Goal: Information Seeking & Learning: Learn about a topic

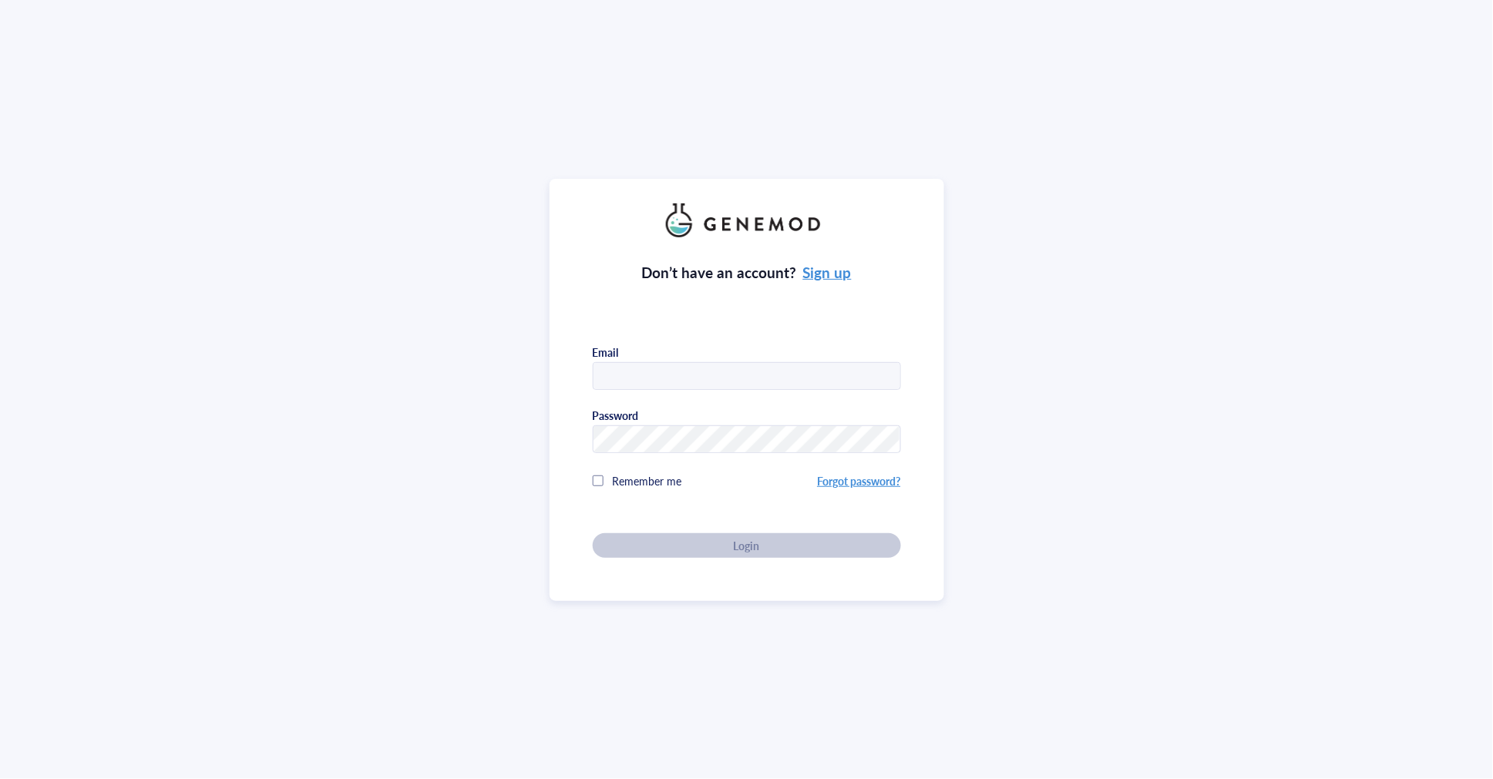
type input "JING"
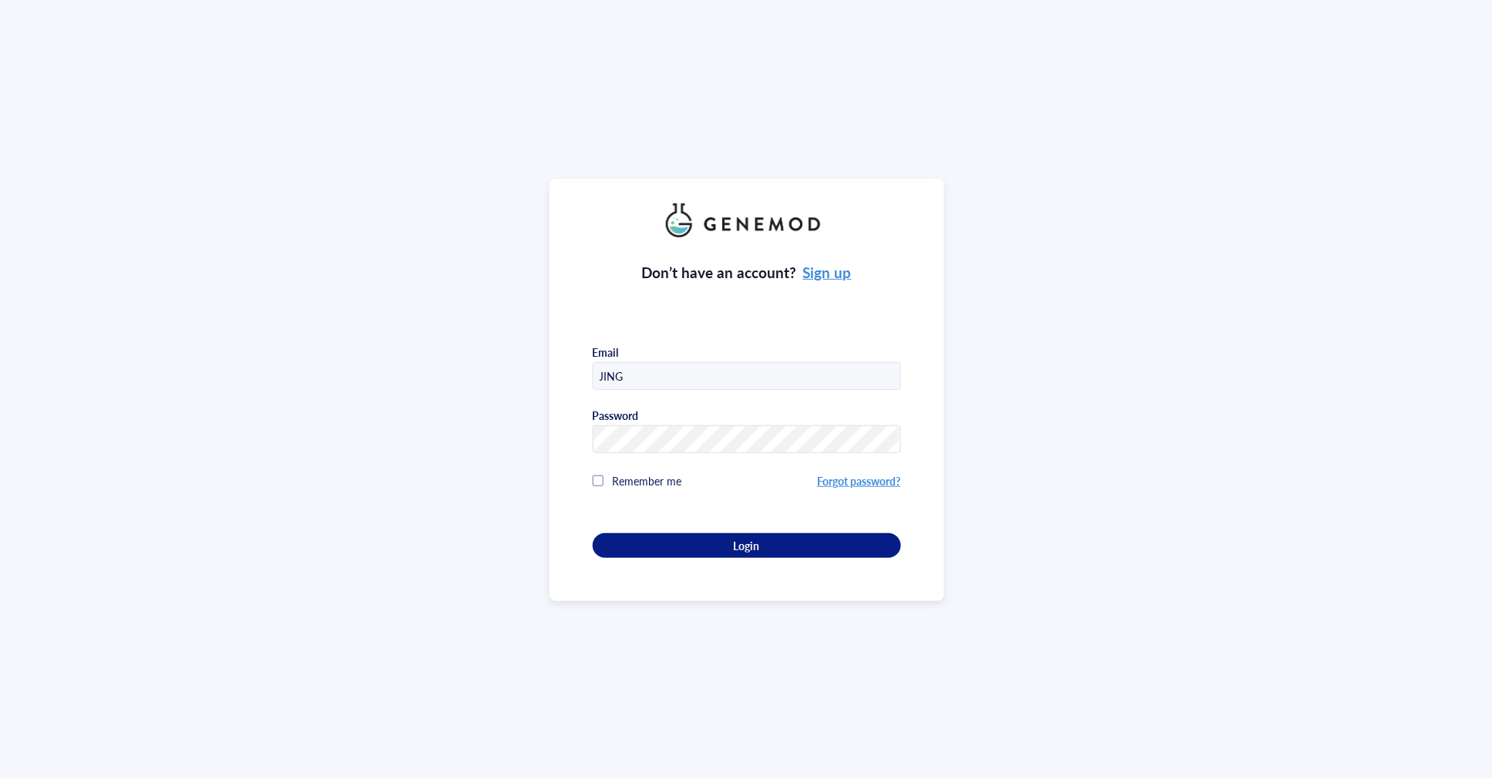
drag, startPoint x: 698, startPoint y: 378, endPoint x: 647, endPoint y: 374, distance: 50.3
click at [698, 378] on input "JING" at bounding box center [747, 377] width 307 height 28
drag, startPoint x: 564, startPoint y: 372, endPoint x: 496, endPoint y: 355, distance: 70.7
click at [488, 373] on div "Don’t have an account? Sign up Email JING Password Remember me Forgot password?…" at bounding box center [746, 389] width 1493 height 779
type input "qiuyu.jing@coinno.hk"
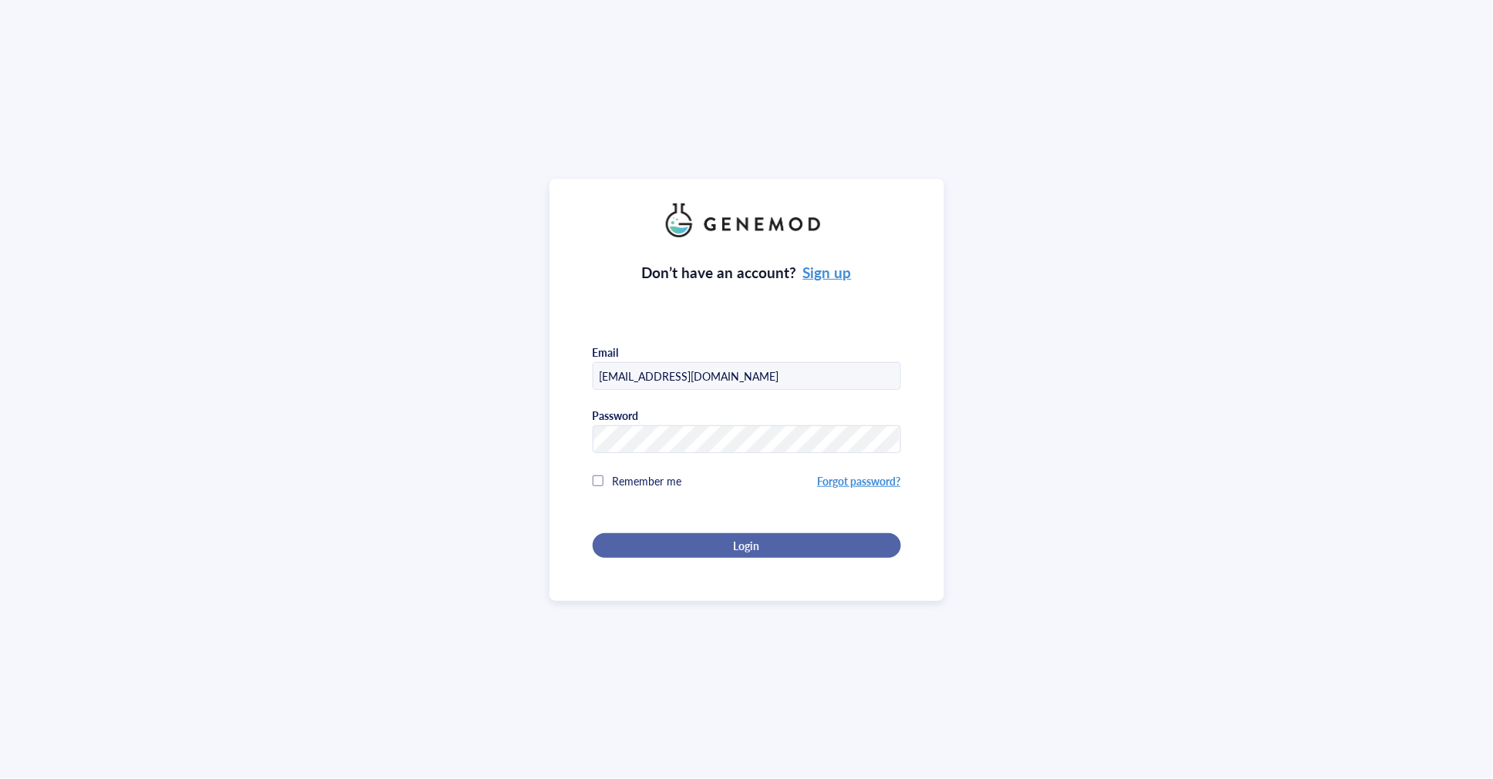
click at [733, 545] on span "Login" at bounding box center [746, 546] width 26 height 14
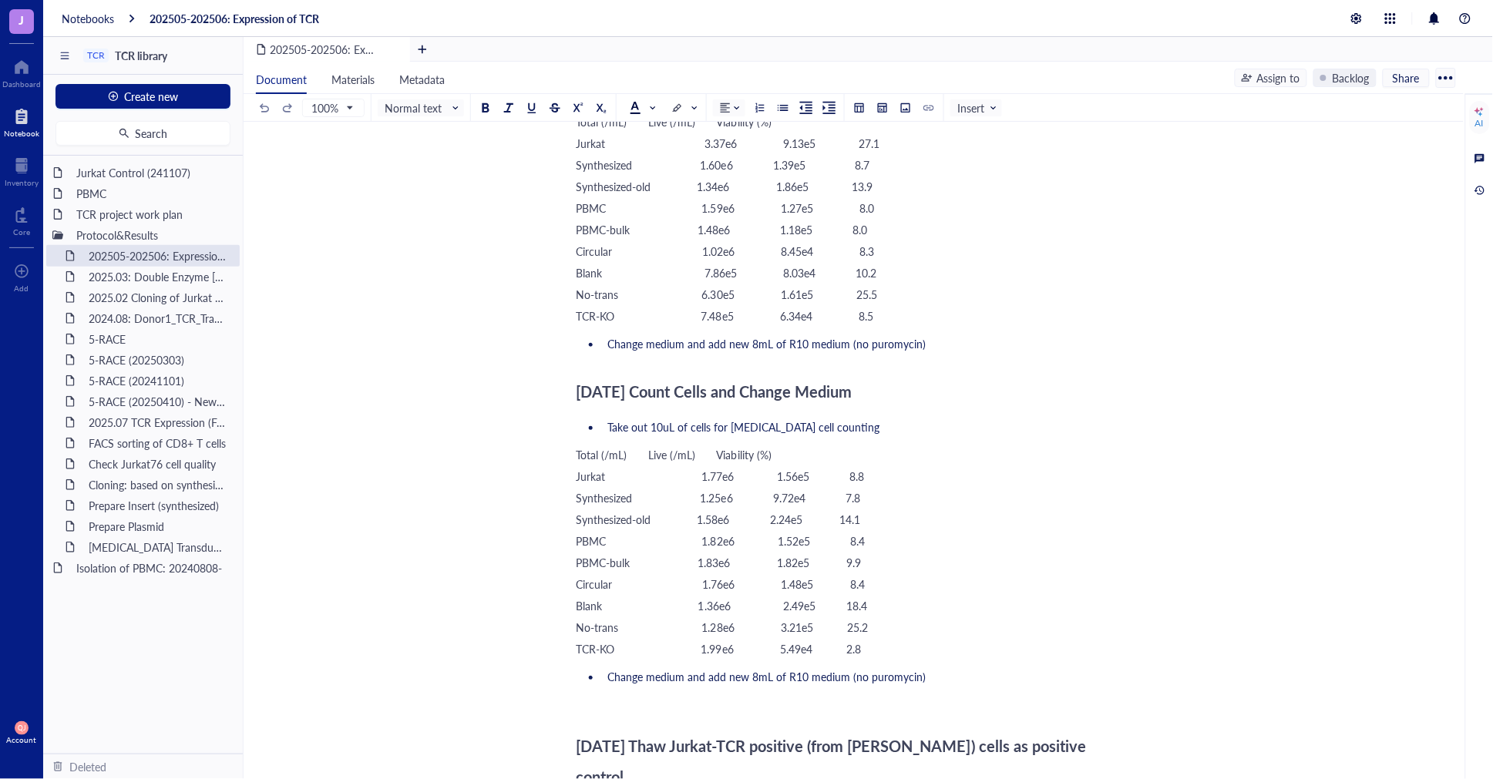
scroll to position [5823, 0]
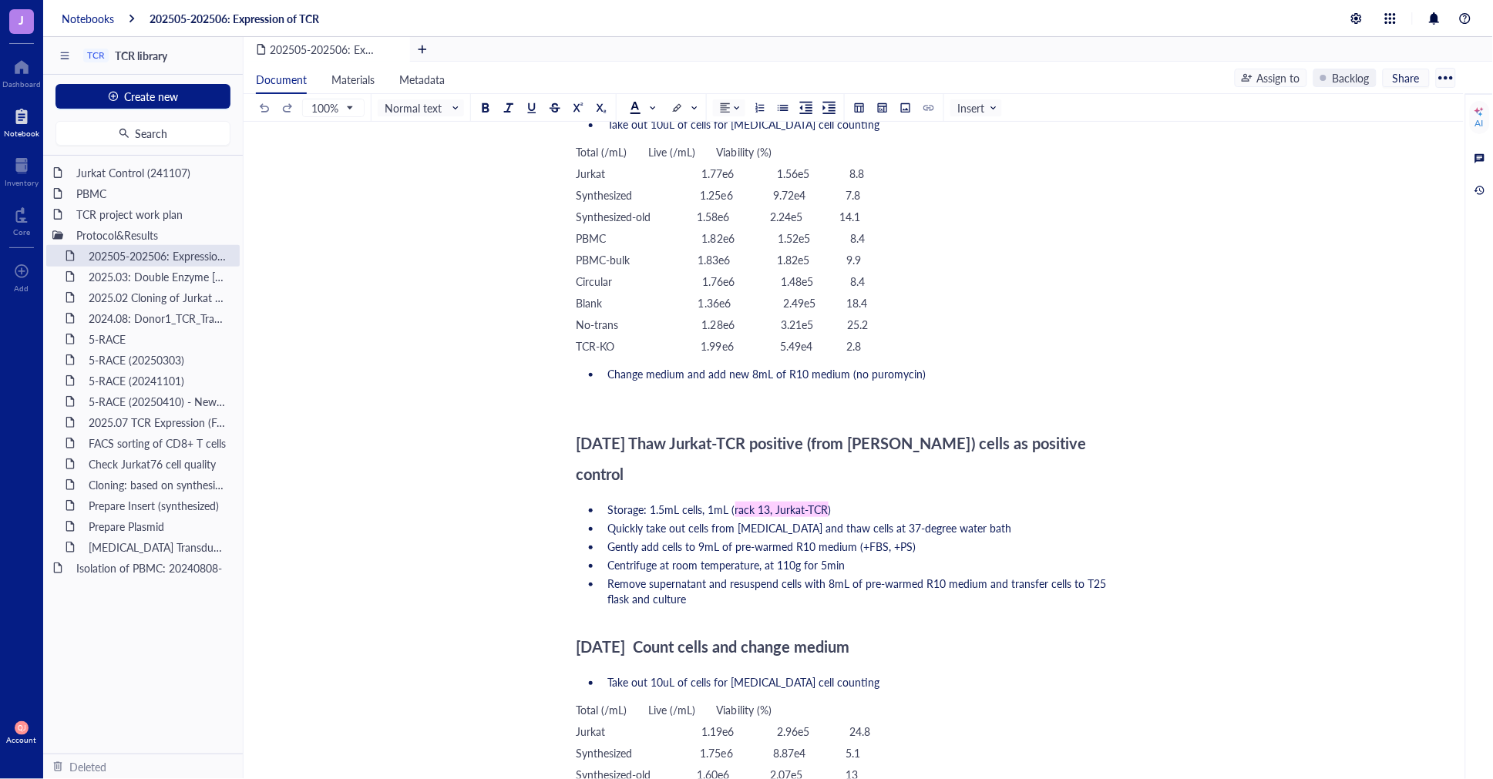
click at [89, 12] on div "Notebooks" at bounding box center [88, 19] width 52 height 14
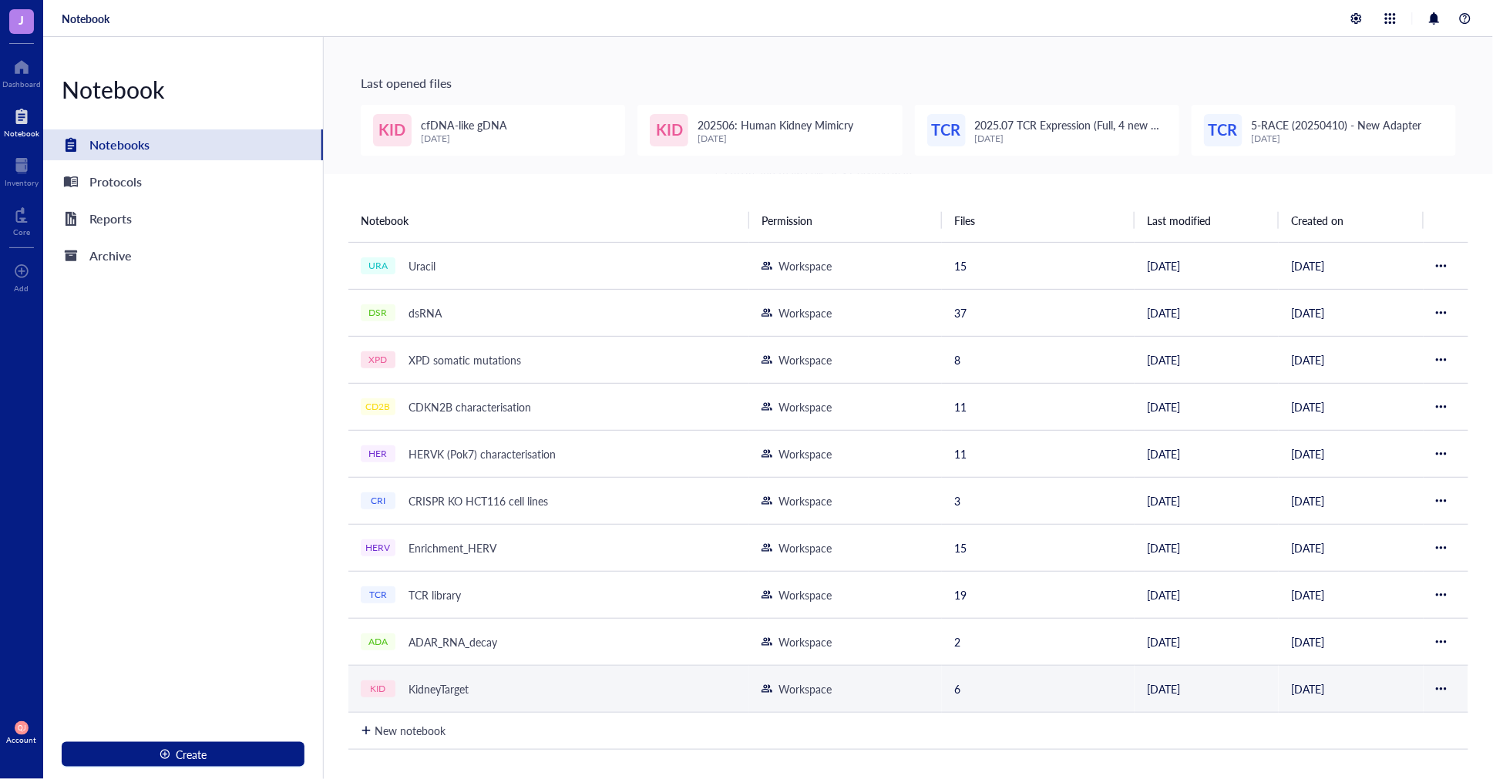
click at [456, 698] on div "KidneyTarget" at bounding box center [439, 689] width 74 height 22
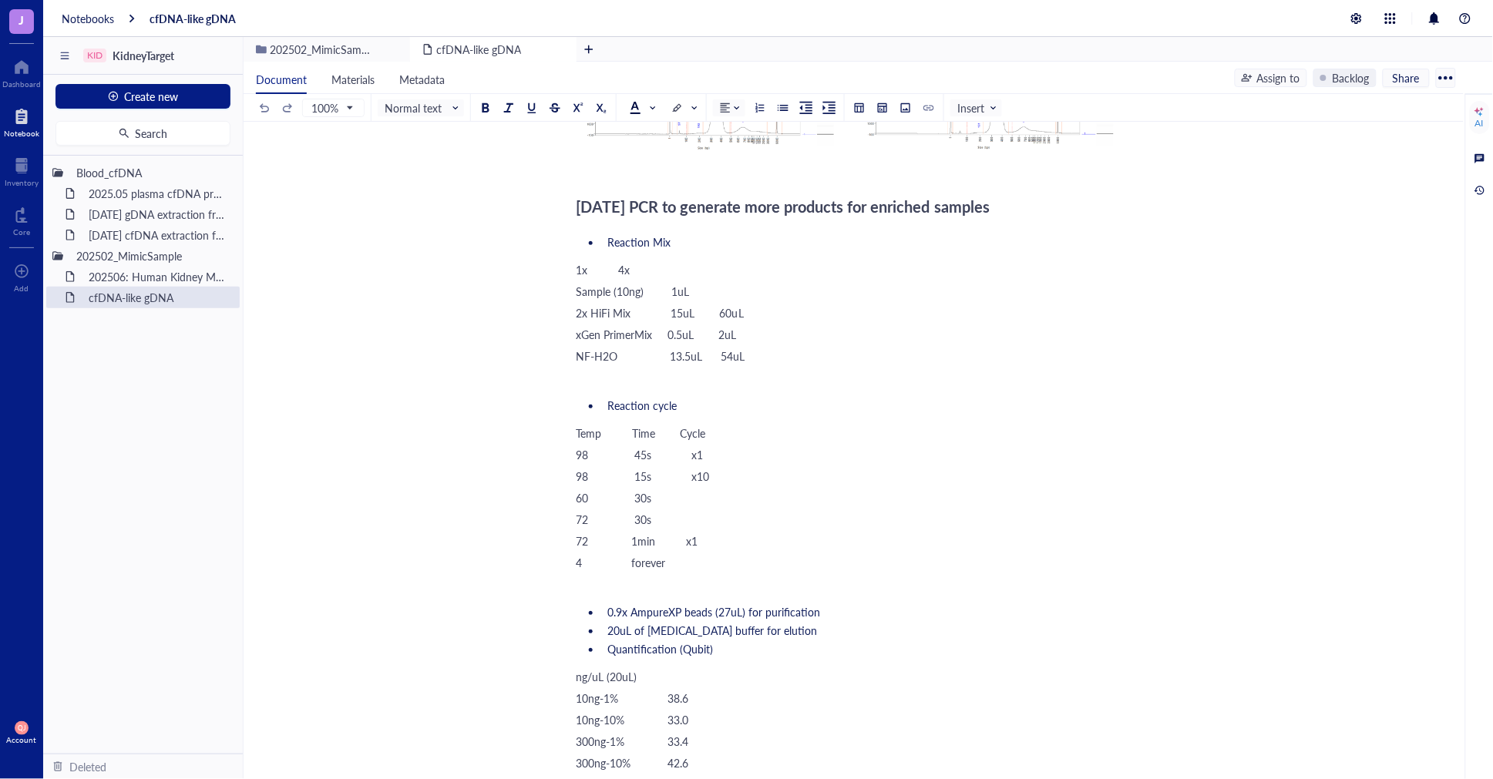
scroll to position [7965, 0]
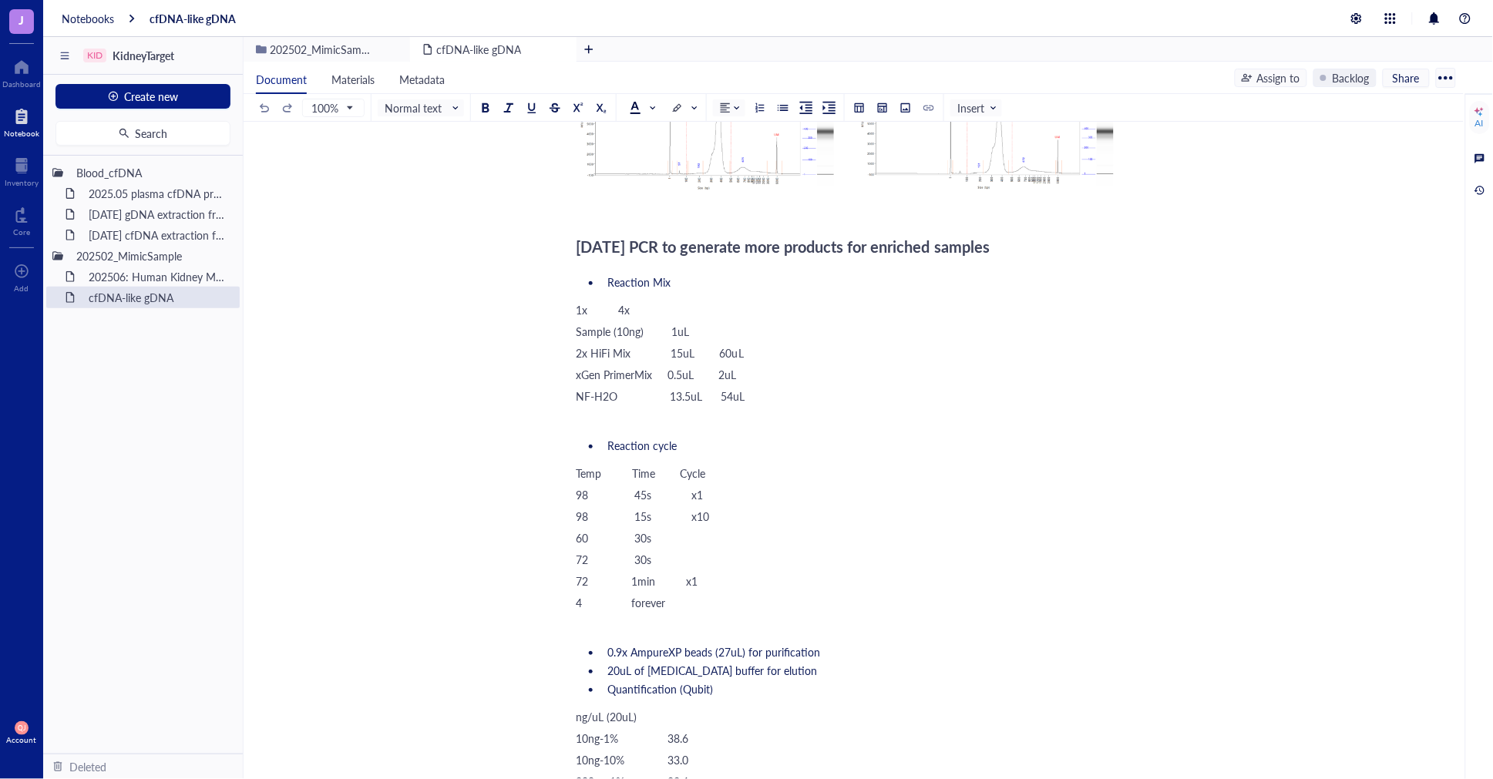
drag, startPoint x: 571, startPoint y: 339, endPoint x: 717, endPoint y: 352, distance: 146.3
click at [696, 368] on span "xGen PrimerMix 0.5uL 2uL" at bounding box center [657, 374] width 160 height 15
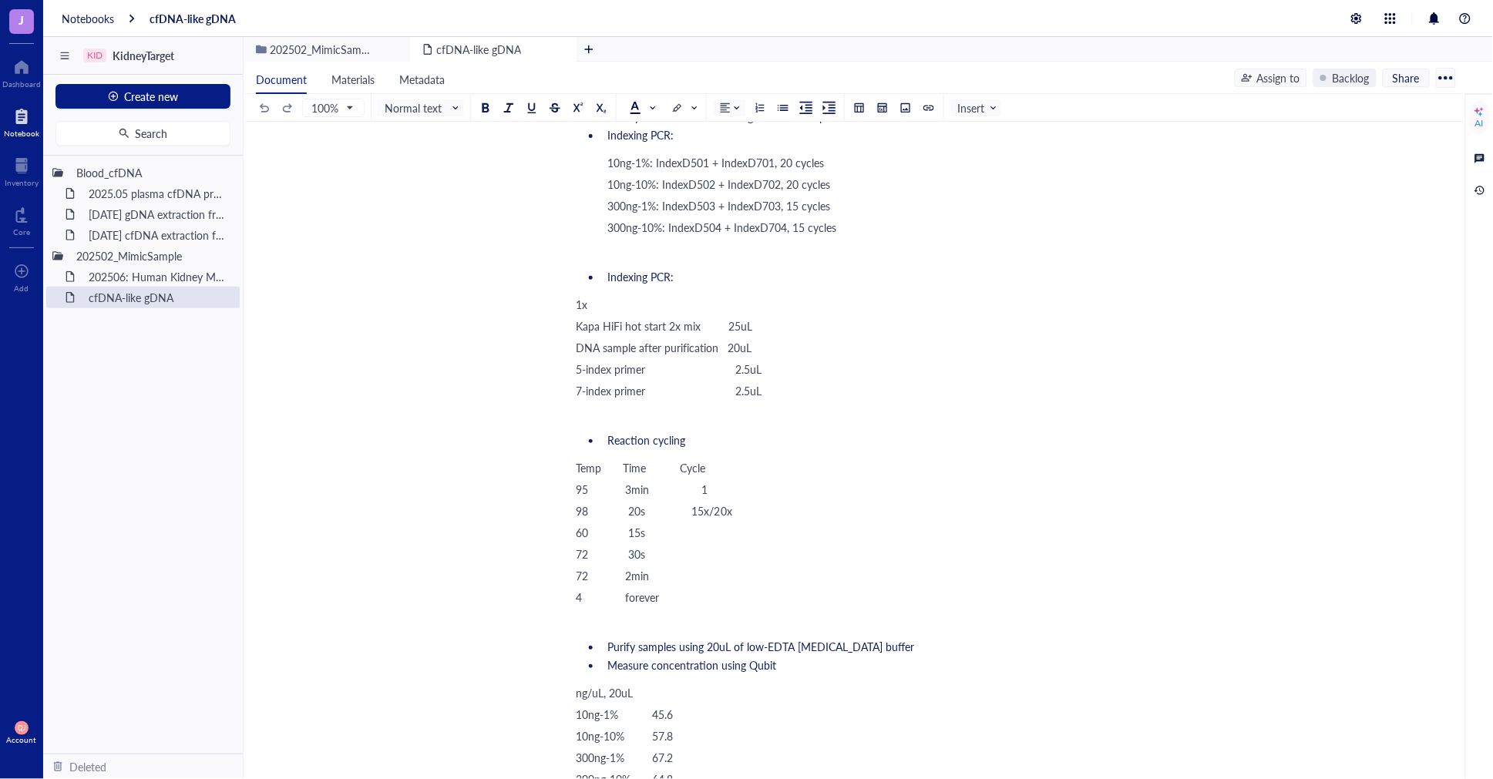
scroll to position [5224, 0]
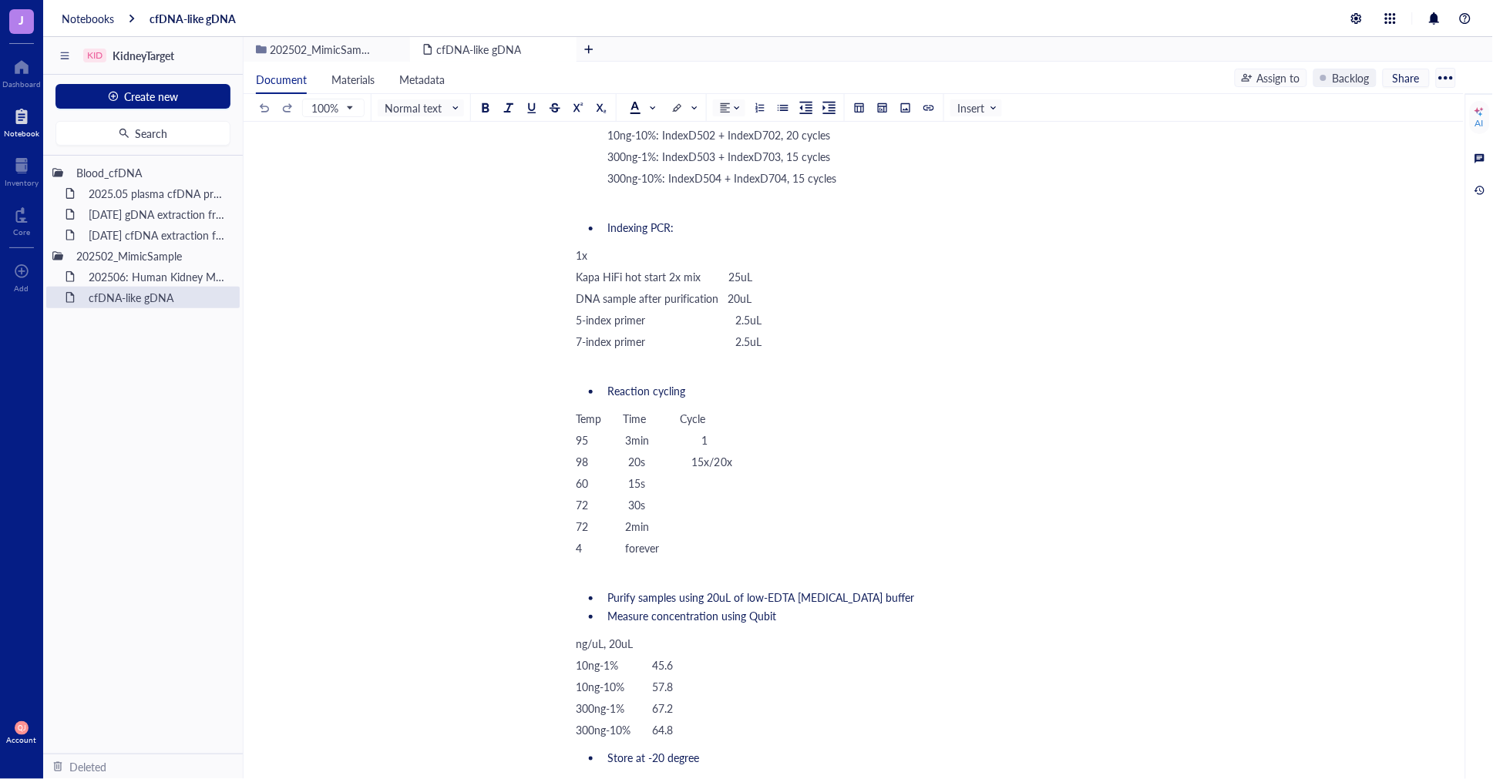
click at [769, 432] on div "95 3min 1" at bounding box center [851, 439] width 549 height 15
click at [748, 454] on div "98 20s 15x/20x" at bounding box center [851, 461] width 549 height 15
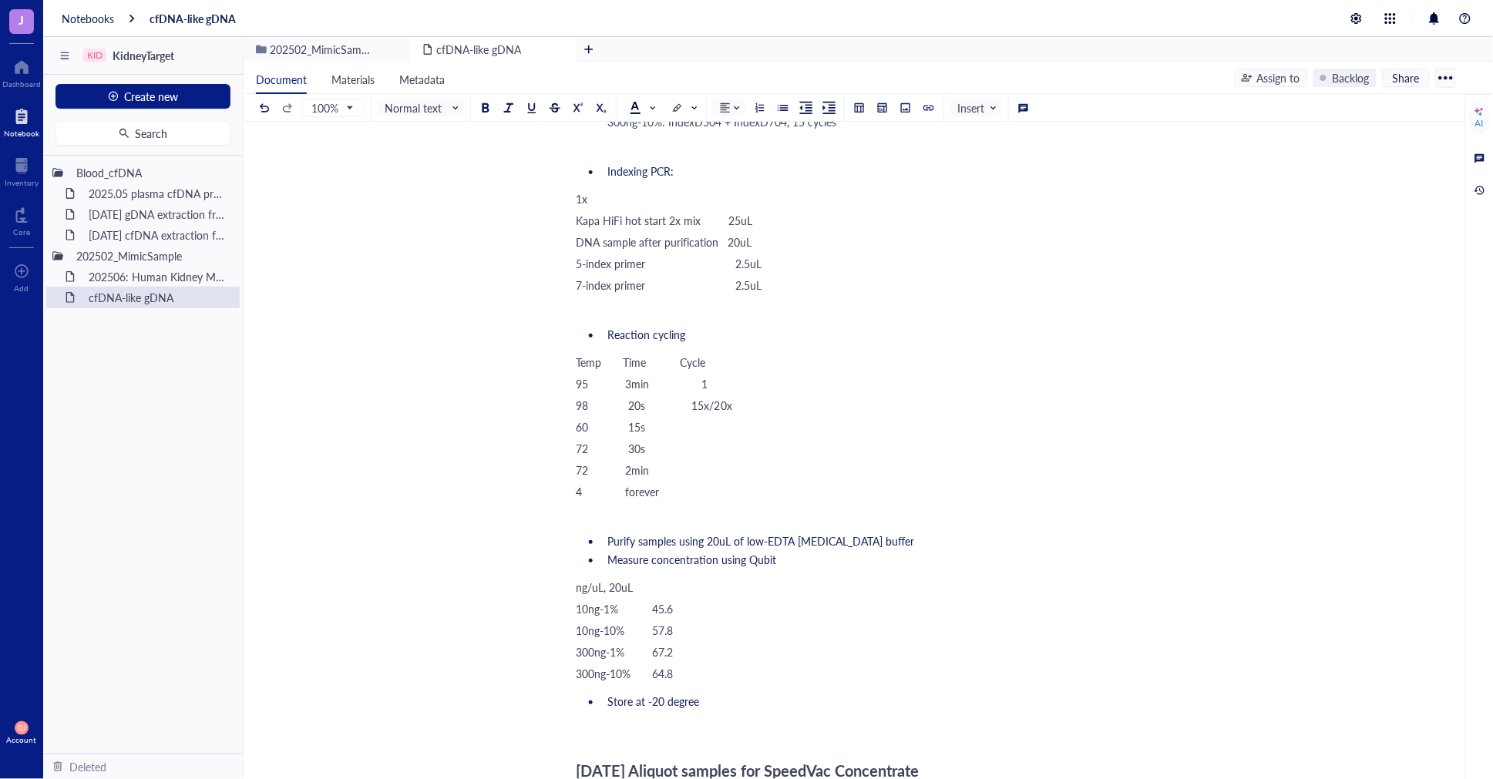
scroll to position [5309, 0]
